Goal: Task Accomplishment & Management: Manage account settings

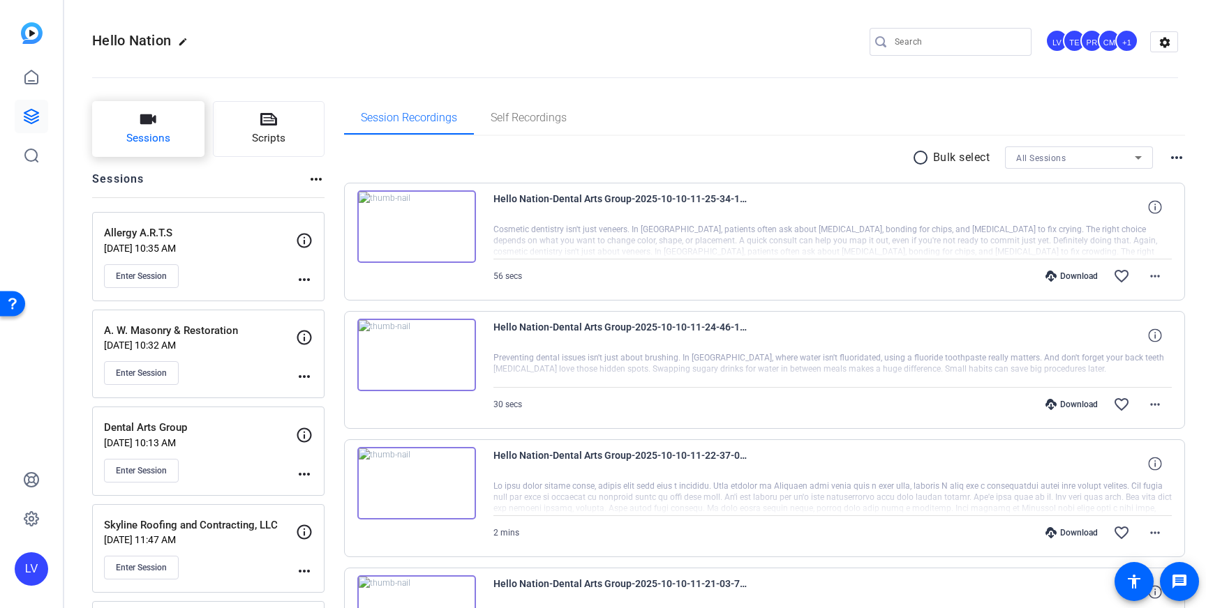
click at [156, 131] on span "Sessions" at bounding box center [148, 138] width 44 height 16
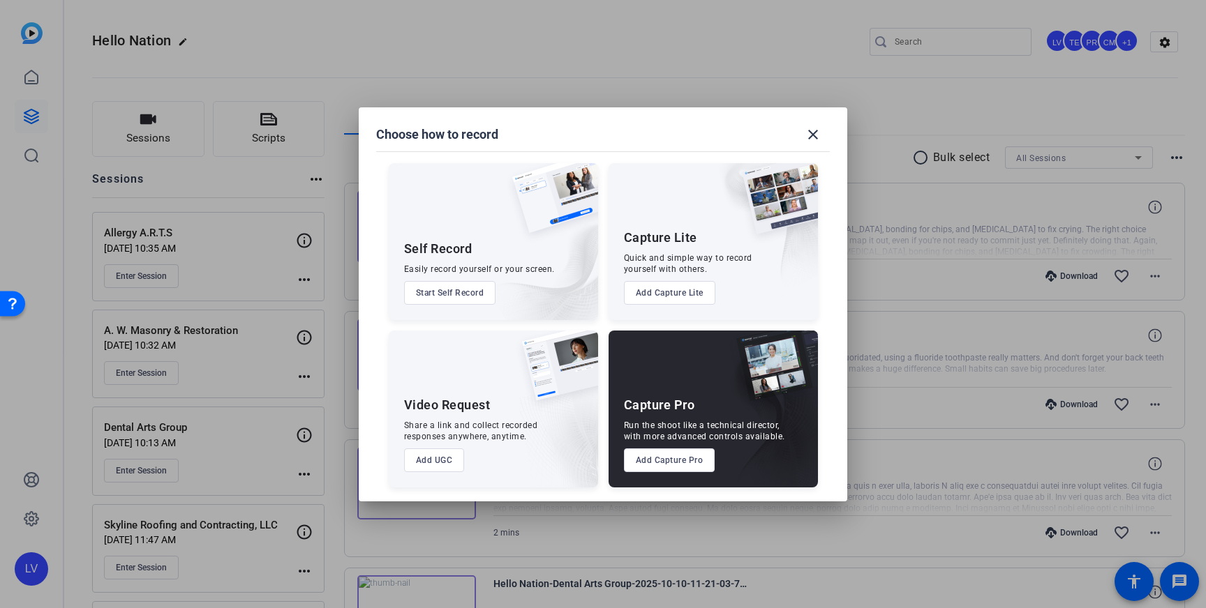
click at [675, 460] on button "Add Capture Pro" at bounding box center [669, 461] width 91 height 24
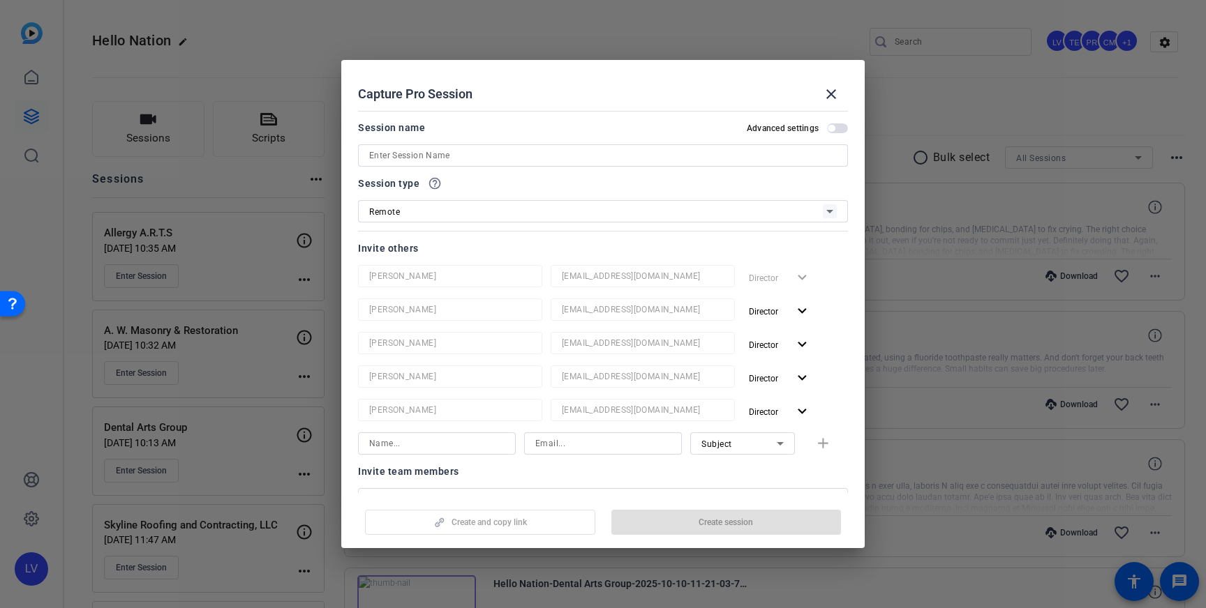
click at [466, 156] on input at bounding box center [602, 155] width 467 height 17
paste input "Drs. [PERSON_NAME], [PERSON_NAME], and [PERSON_NAME] Periodontics"
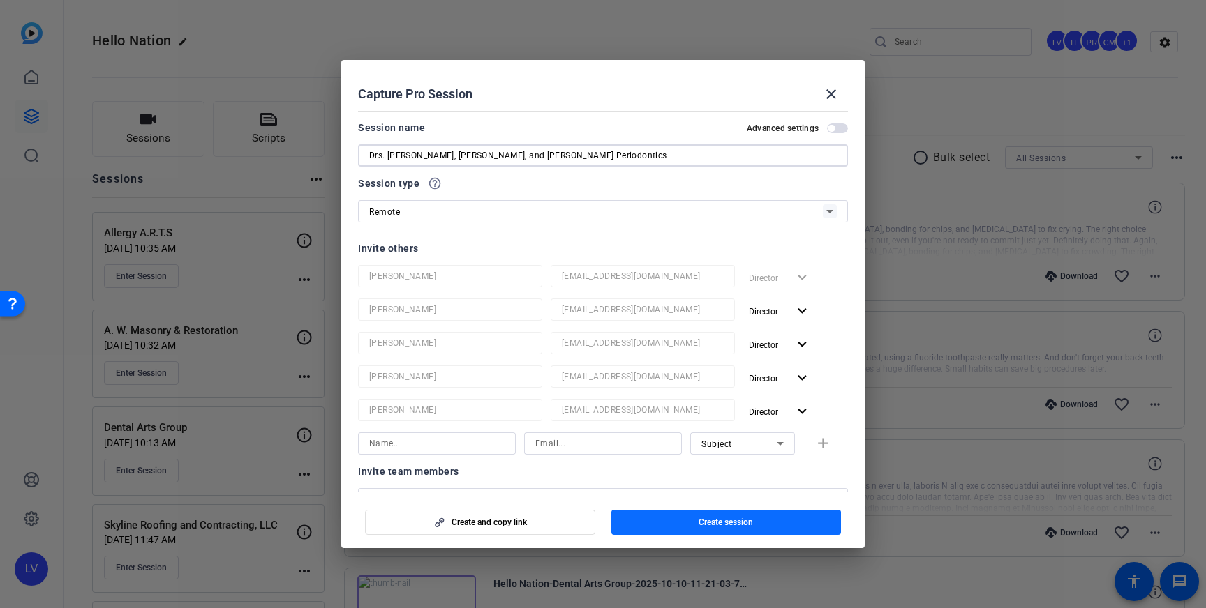
type input "Drs. [PERSON_NAME], [PERSON_NAME], and [PERSON_NAME] Periodontics"
click at [744, 524] on span "Create session" at bounding box center [725, 522] width 54 height 11
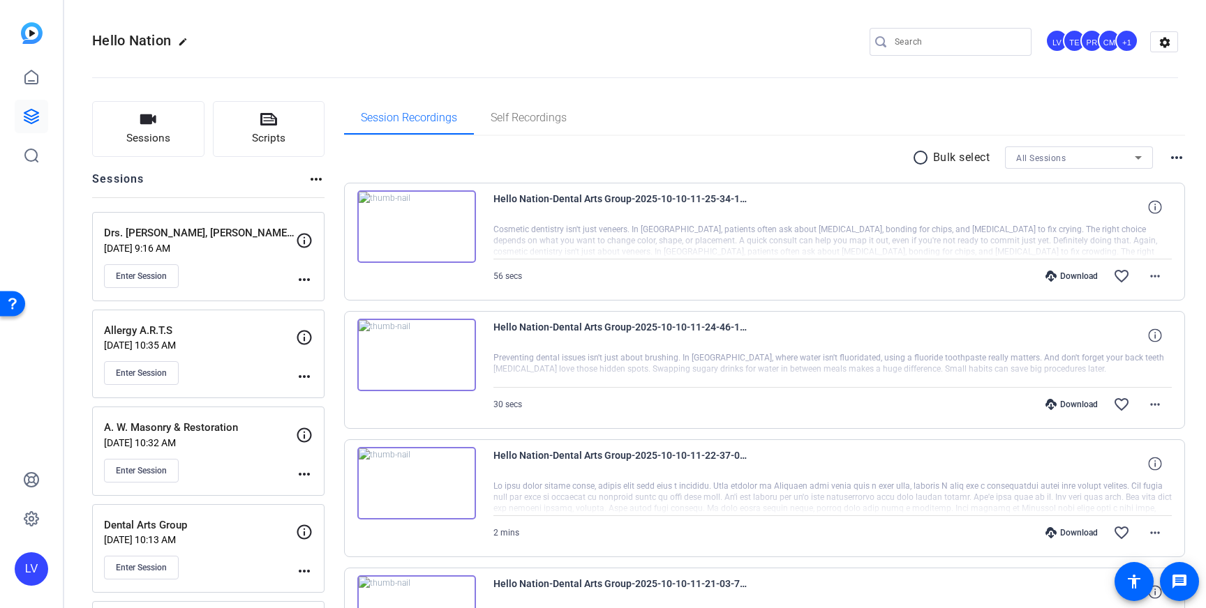
click at [311, 280] on mat-icon "more_horiz" at bounding box center [304, 279] width 17 height 17
click at [333, 301] on span "Edit Session" at bounding box center [338, 300] width 63 height 17
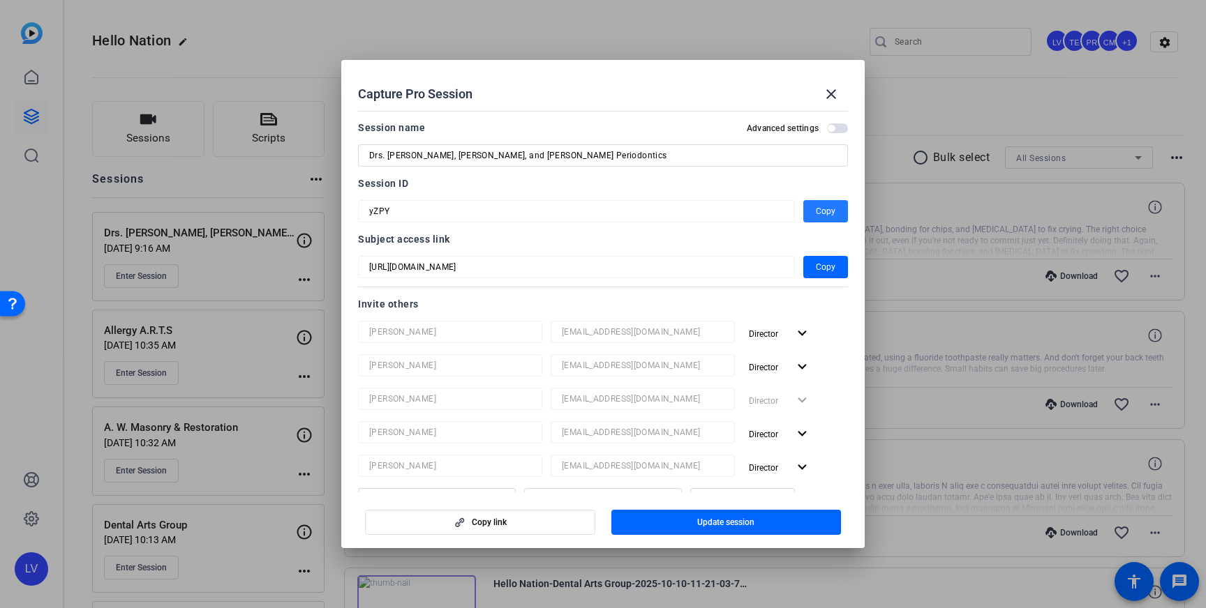
click at [829, 213] on span "Copy" at bounding box center [826, 211] width 20 height 17
